Goal: Task Accomplishment & Management: Use online tool/utility

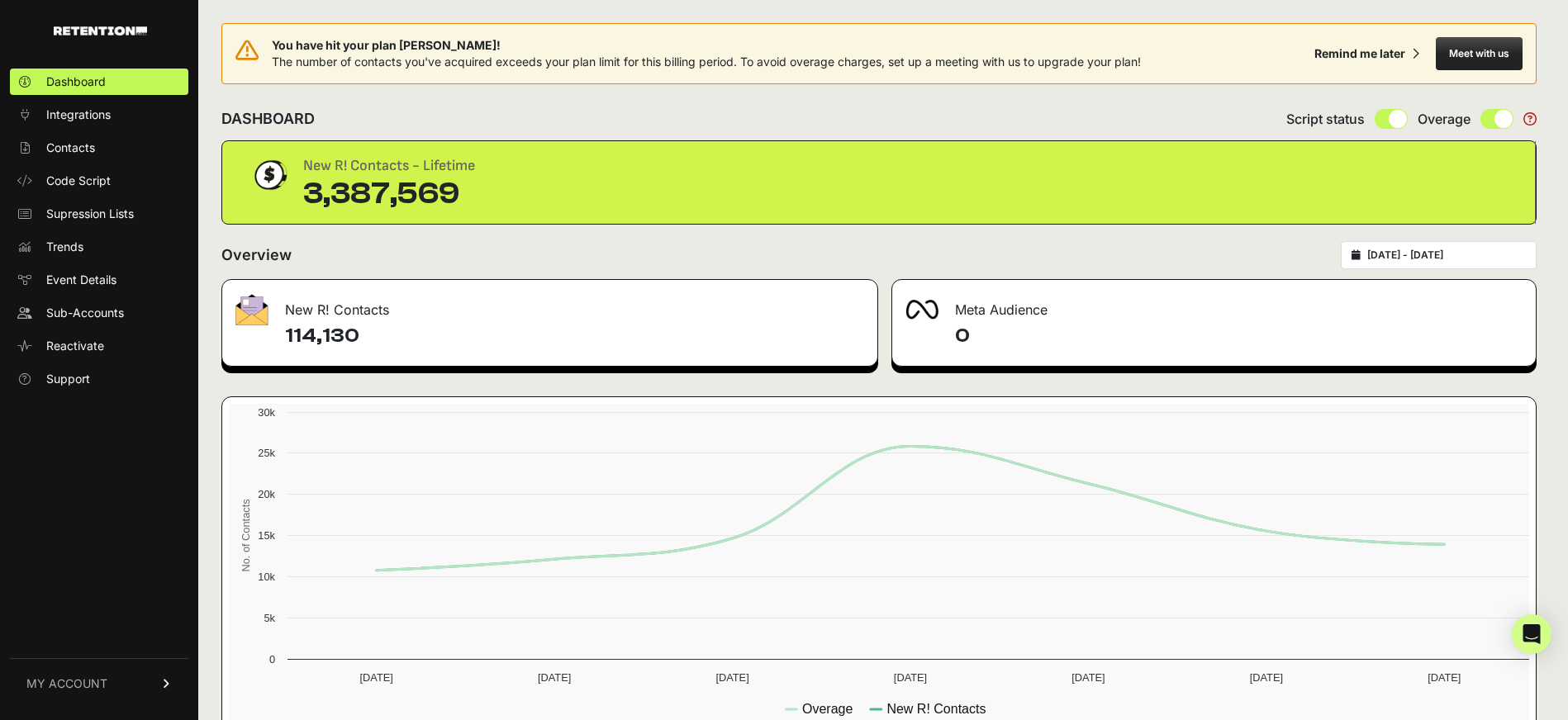
click at [156, 687] on link "MY ACCOUNT" at bounding box center [99, 683] width 178 height 50
click at [1062, 101] on div "DASHBOARD Script status Overage" at bounding box center [878, 119] width 1315 height 43
click at [973, 244] on div "Overview 2025-09-11 - 2025-09-17" at bounding box center [878, 255] width 1315 height 28
drag, startPoint x: 408, startPoint y: 172, endPoint x: 343, endPoint y: 192, distance: 68.0
click at [405, 172] on div "New R! Contacts - Lifetime" at bounding box center [388, 165] width 172 height 23
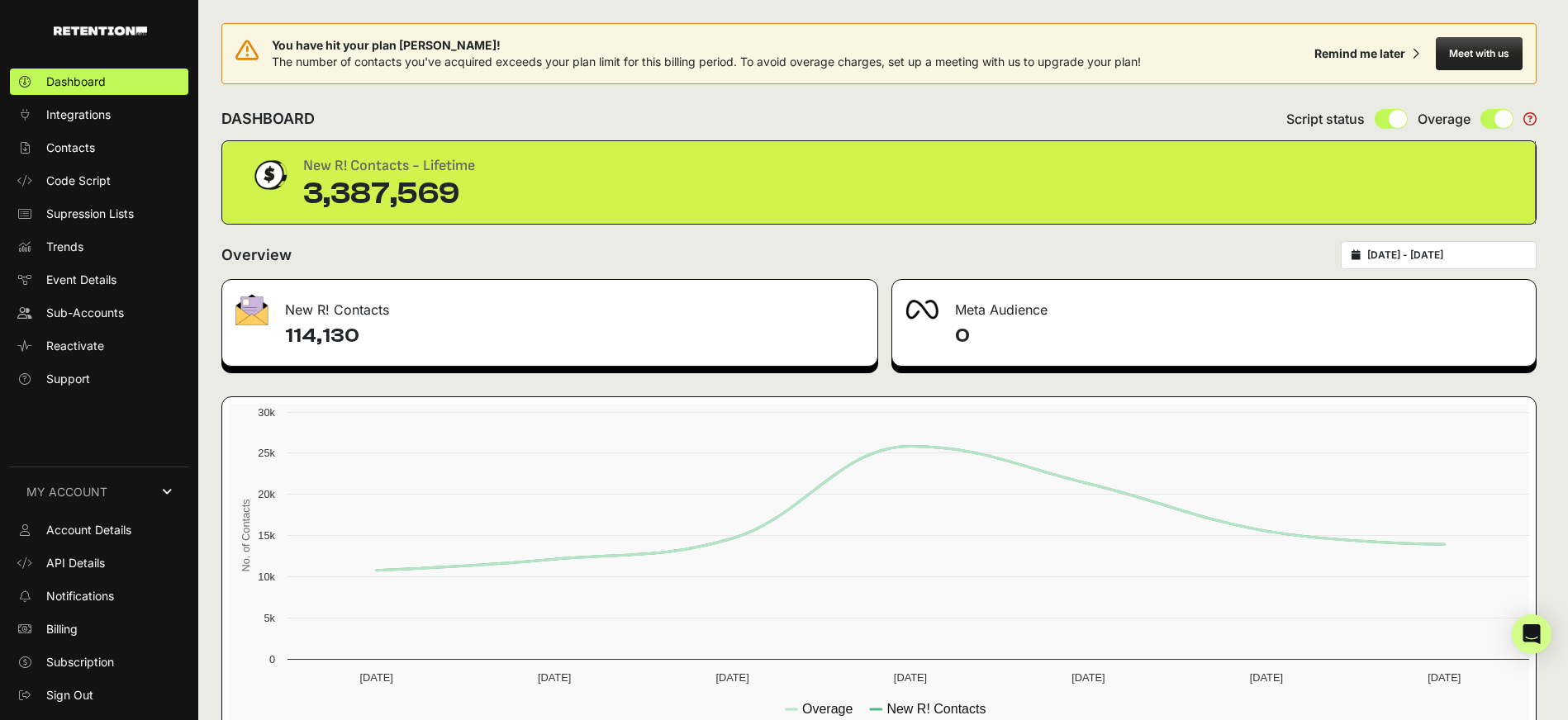
click at [320, 328] on h4 "114,130" at bounding box center [574, 335] width 580 height 26
click at [112, 700] on link "Sign Out" at bounding box center [99, 695] width 178 height 26
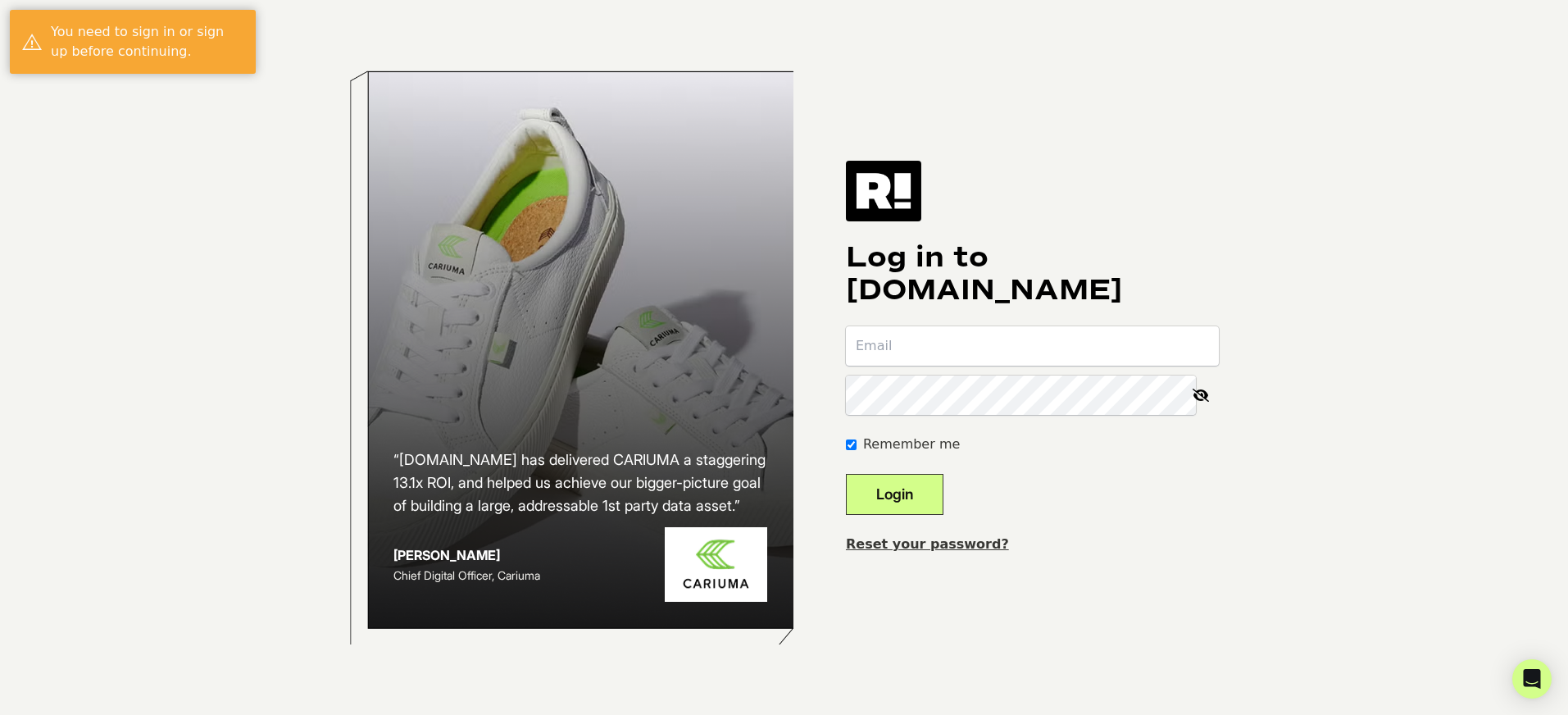
click at [1018, 346] on input "email" at bounding box center [1032, 346] width 373 height 39
type input "Bryan@heavy.com"
click at [846, 474] on button "Login" at bounding box center [894, 495] width 97 height 41
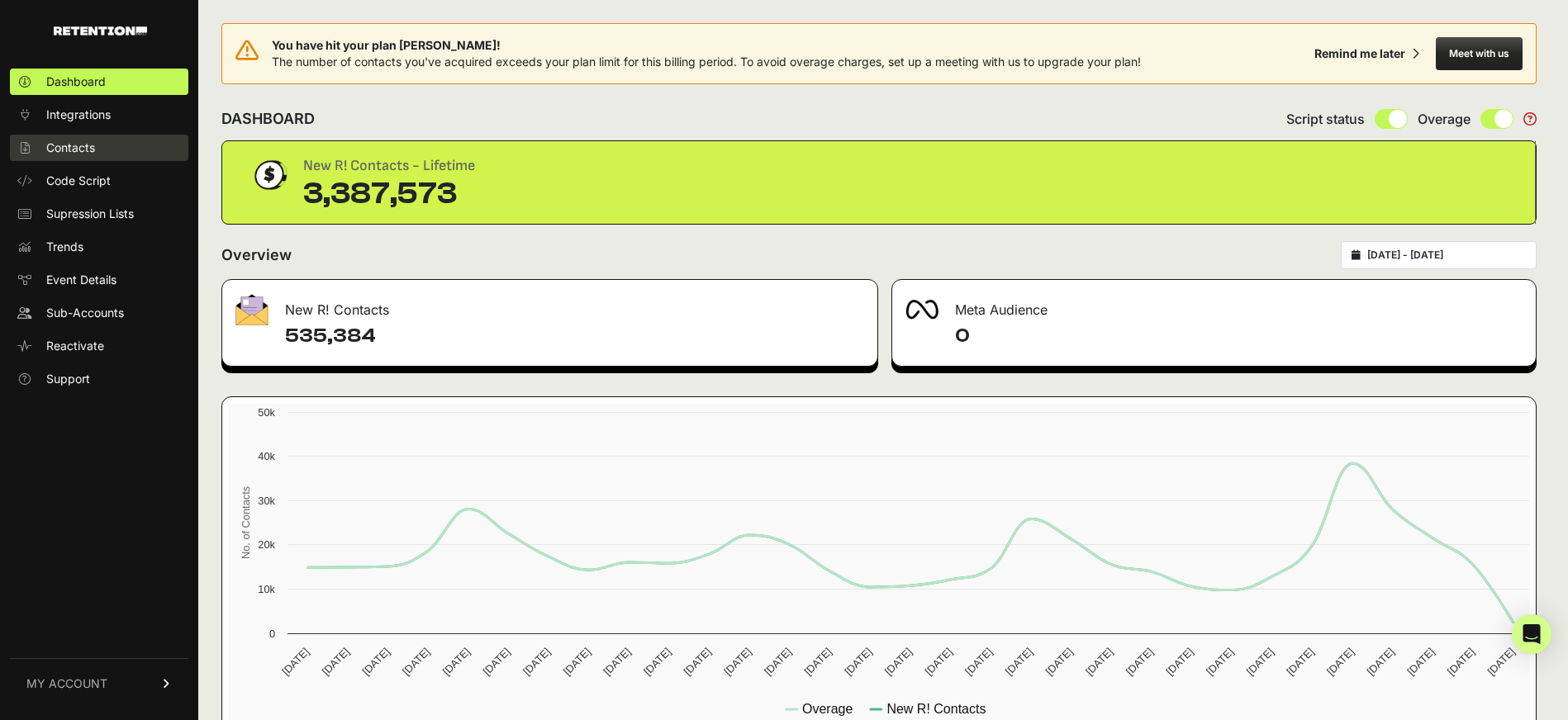
click at [82, 136] on link "Contacts" at bounding box center [99, 148] width 178 height 26
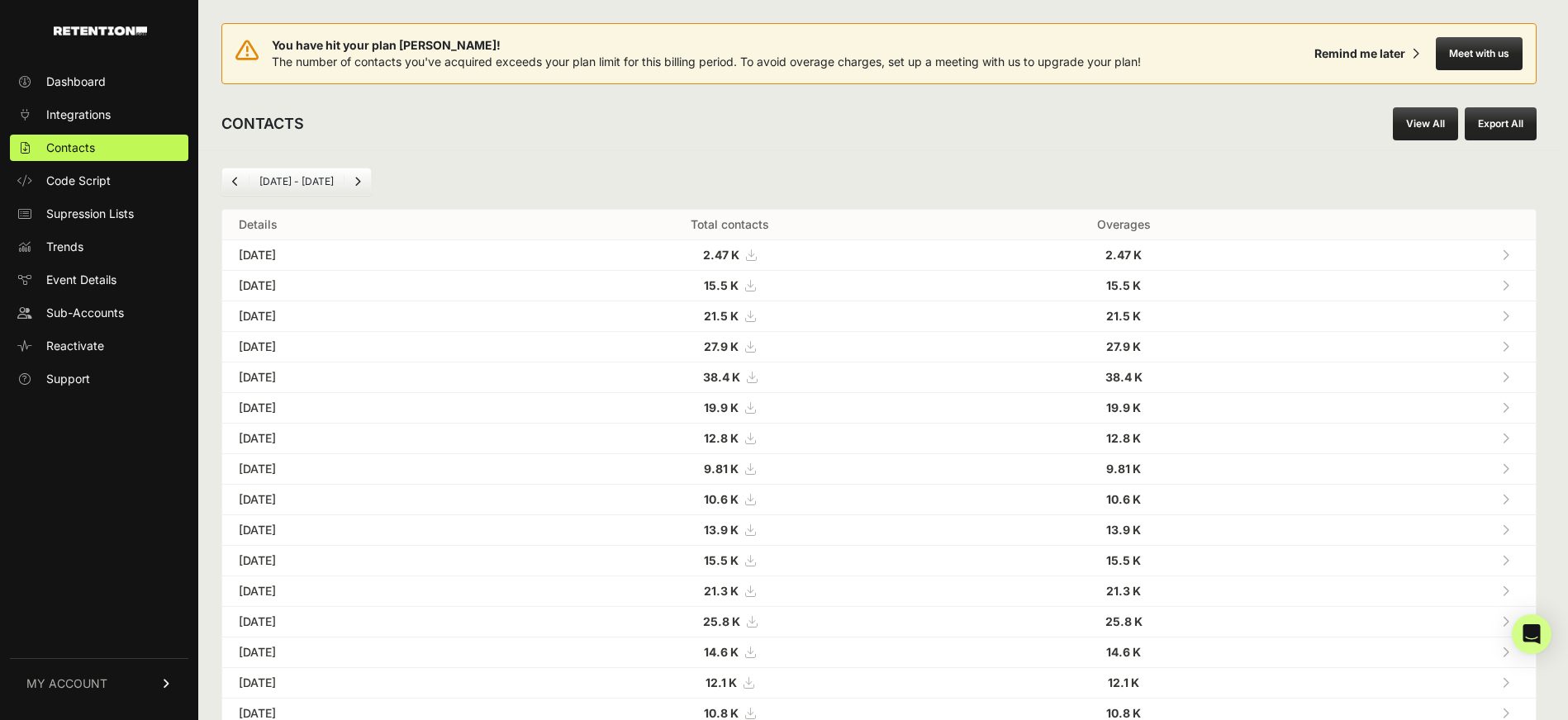
click at [328, 186] on li "Aug 26 - Sep 26" at bounding box center [295, 181] width 95 height 13
click at [1433, 125] on link "View All" at bounding box center [1425, 124] width 65 height 33
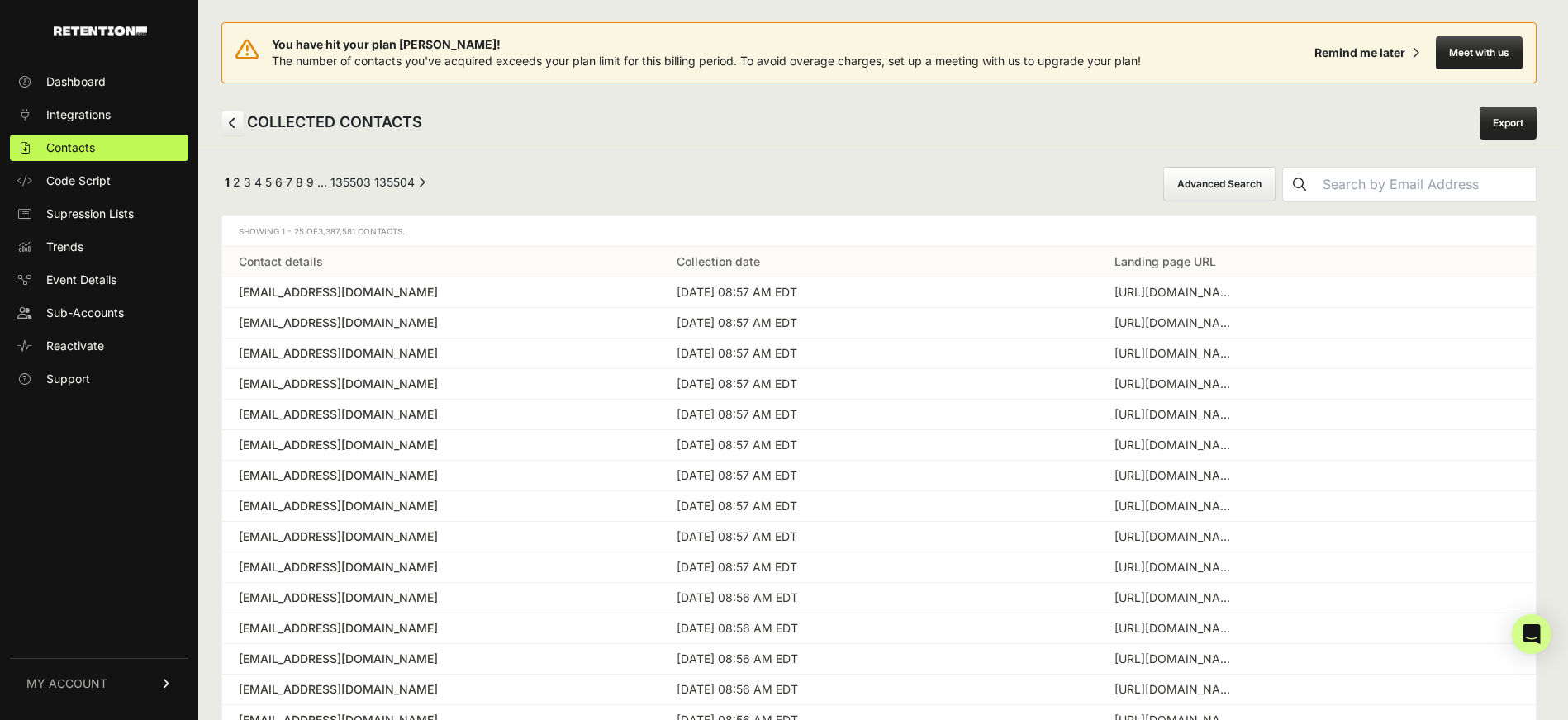
click at [1276, 177] on button "Advanced Search" at bounding box center [1220, 184] width 113 height 35
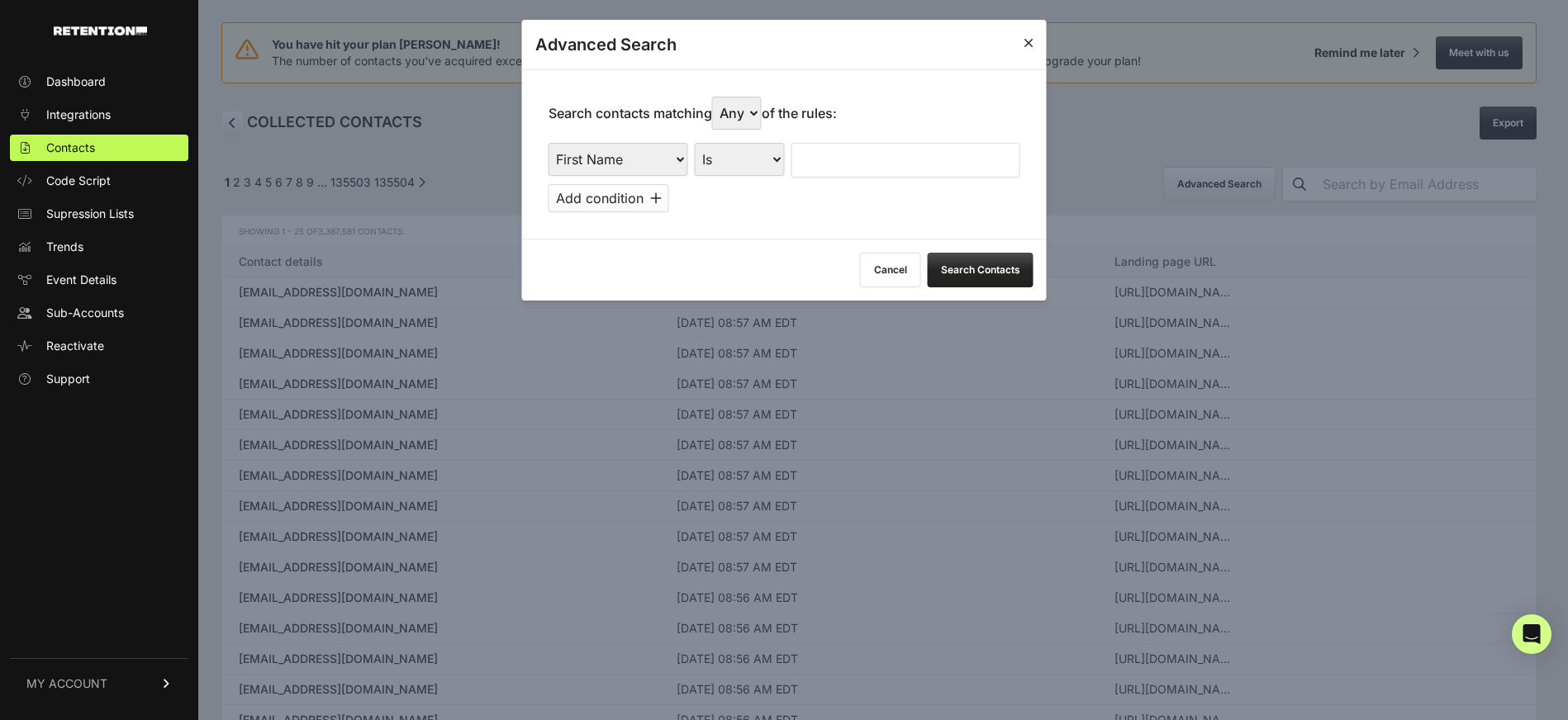
click at [660, 156] on select "First Name Last Name State City Email Email Domain Landing Domain Landing Page …" at bounding box center [619, 159] width 140 height 33
select select "referrer"
click at [549, 142] on select "First Name Last Name State City Email Email Domain Landing Domain Landing Page …" at bounding box center [619, 159] width 140 height 33
click at [778, 166] on select "Is Is not Contains Starts with" at bounding box center [740, 159] width 90 height 33
select select "contains"
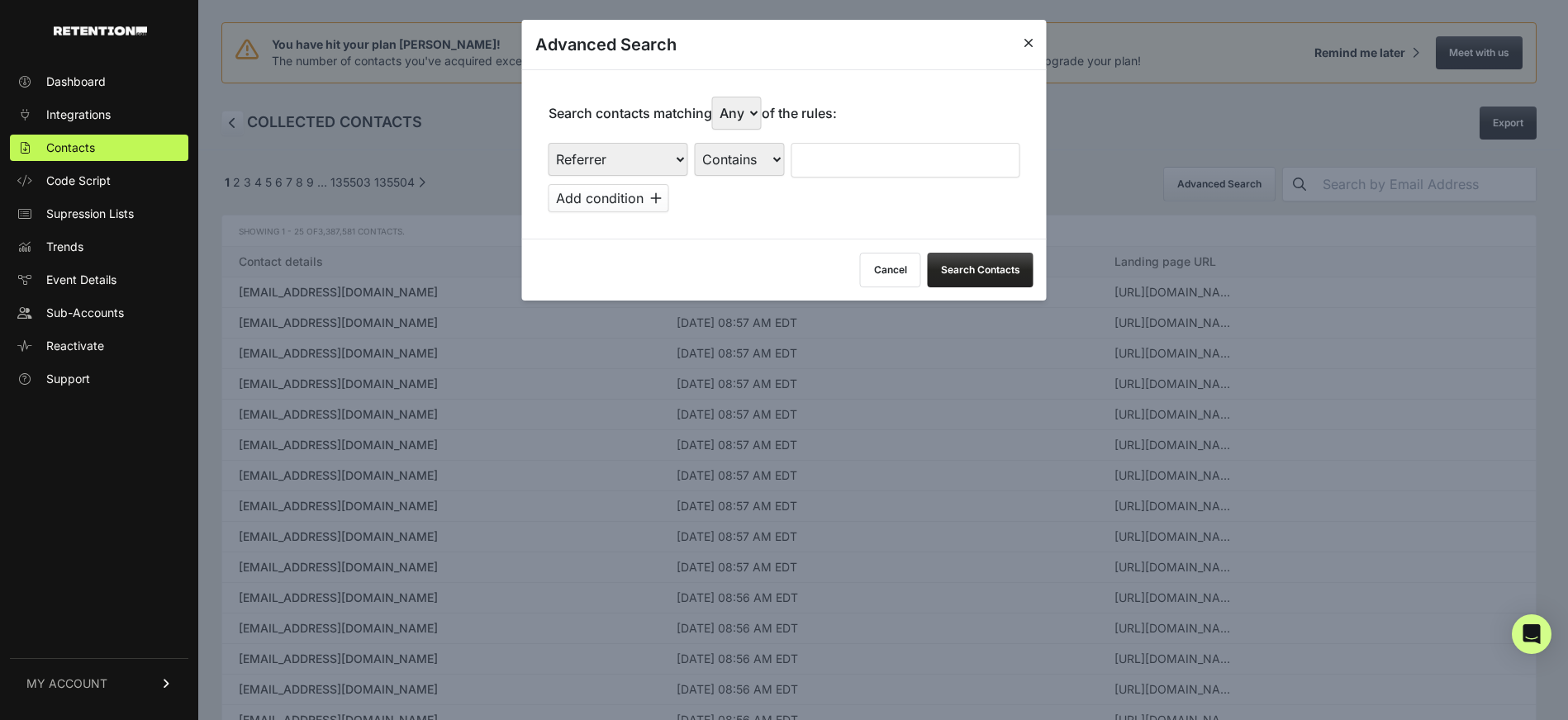
click at [695, 142] on select "Is Is not Contains Starts with" at bounding box center [740, 159] width 90 height 33
click at [846, 171] on input "text" at bounding box center [906, 160] width 229 height 35
type input "revcontent"
click at [965, 264] on button "Search Contacts" at bounding box center [981, 270] width 106 height 35
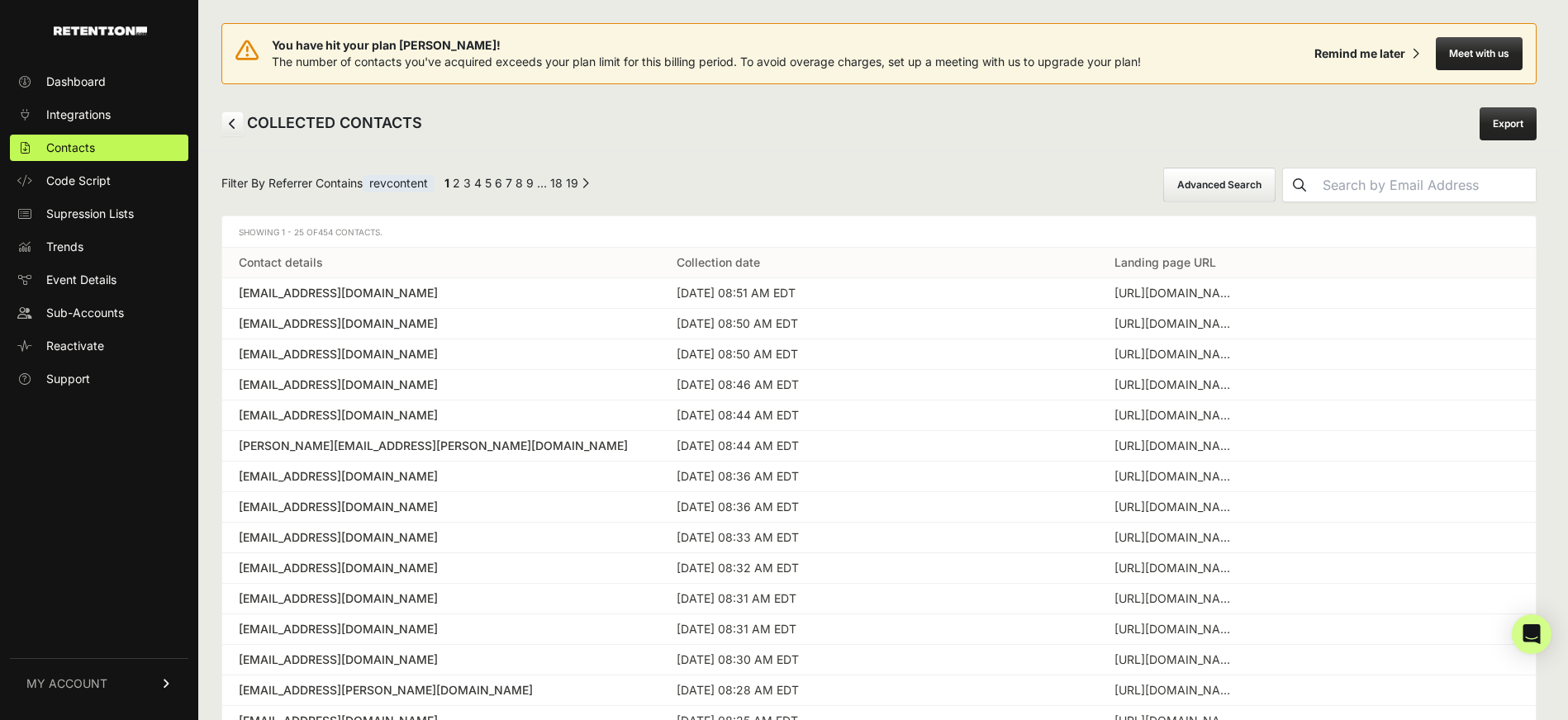
click at [579, 186] on link "19" at bounding box center [572, 183] width 13 height 14
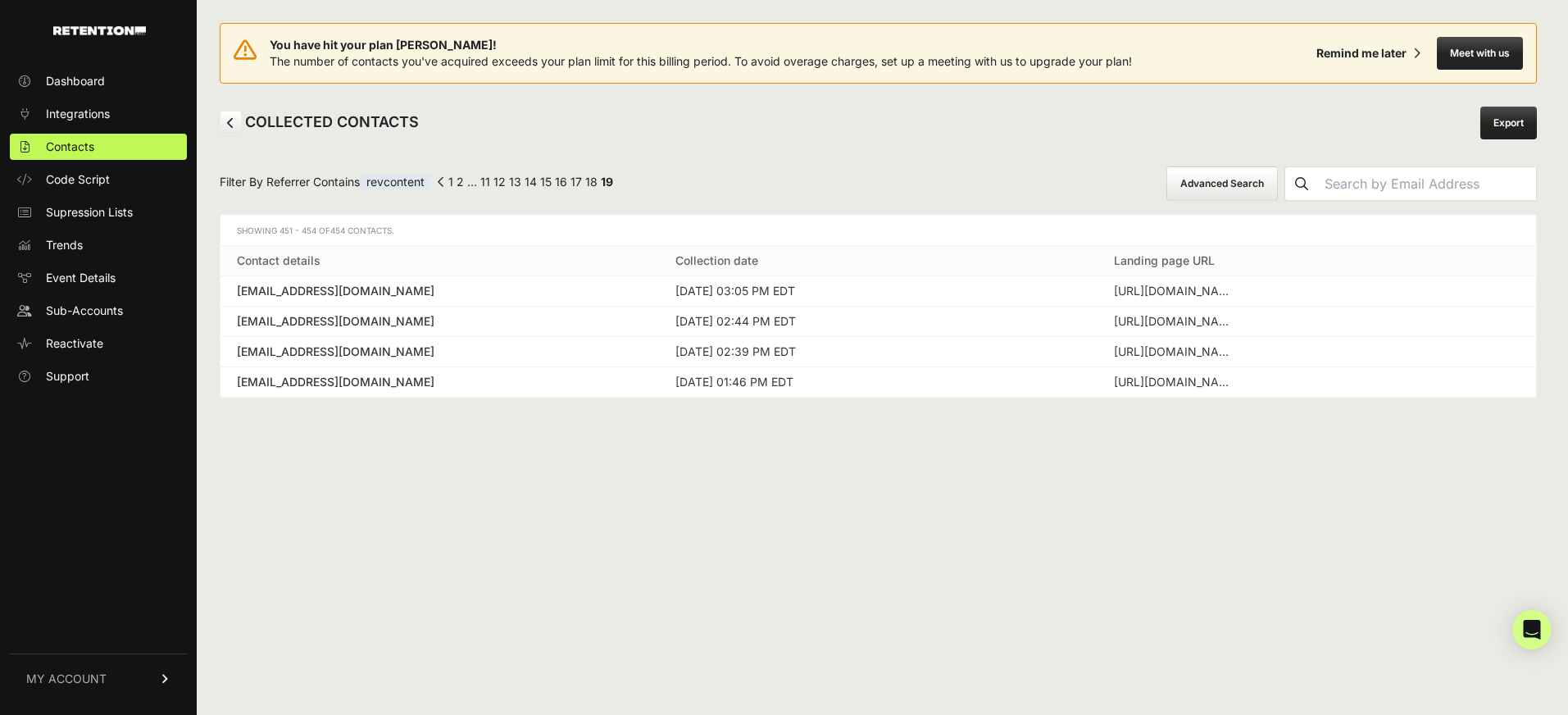
click at [453, 181] on link "1" at bounding box center [450, 181] width 5 height 14
